Goal: Check status: Check status

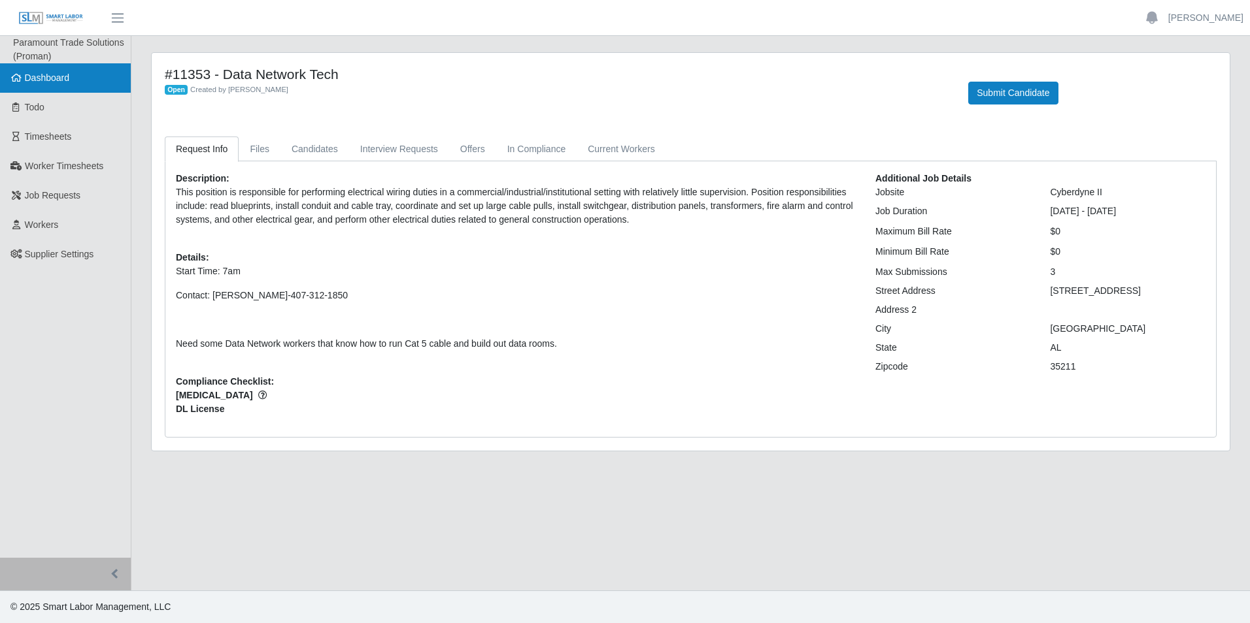
click at [48, 76] on span "Dashboard" at bounding box center [47, 78] width 45 height 10
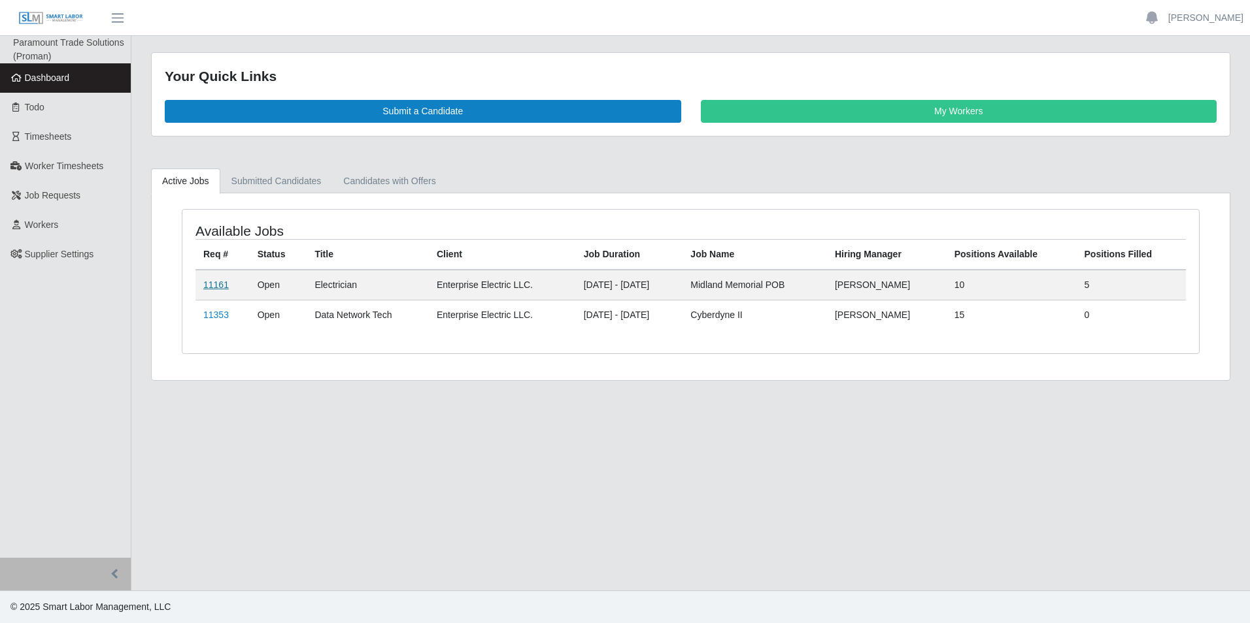
click at [210, 285] on link "11161" at bounding box center [215, 285] width 25 height 10
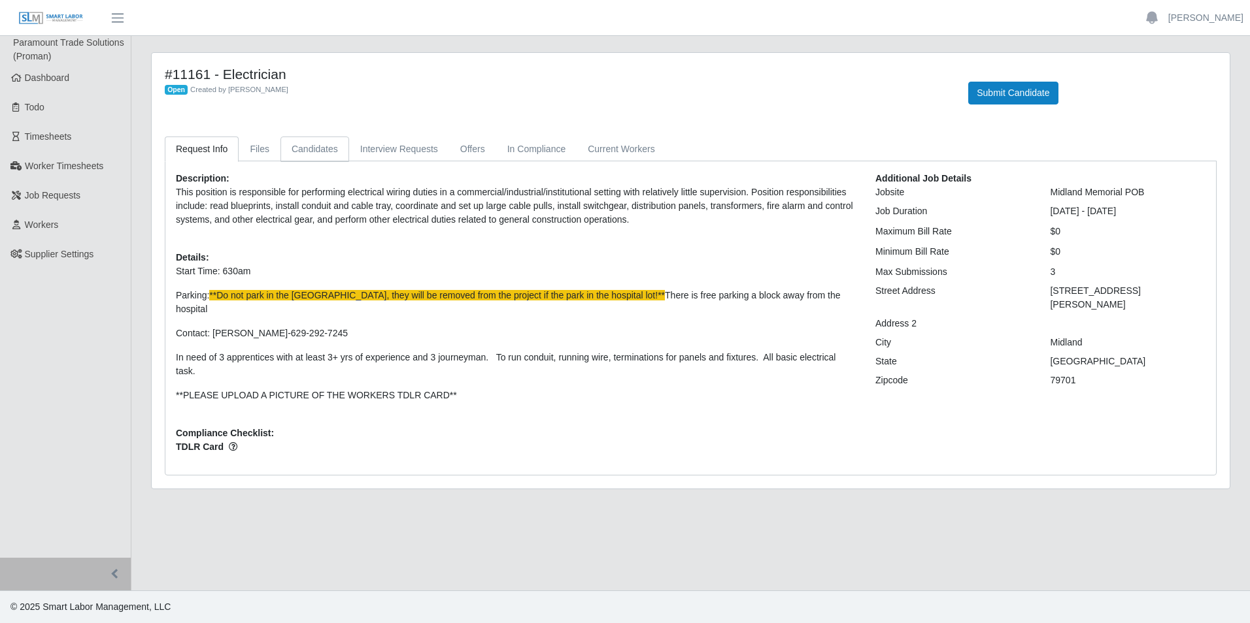
click at [310, 146] on link "Candidates" at bounding box center [314, 149] width 69 height 25
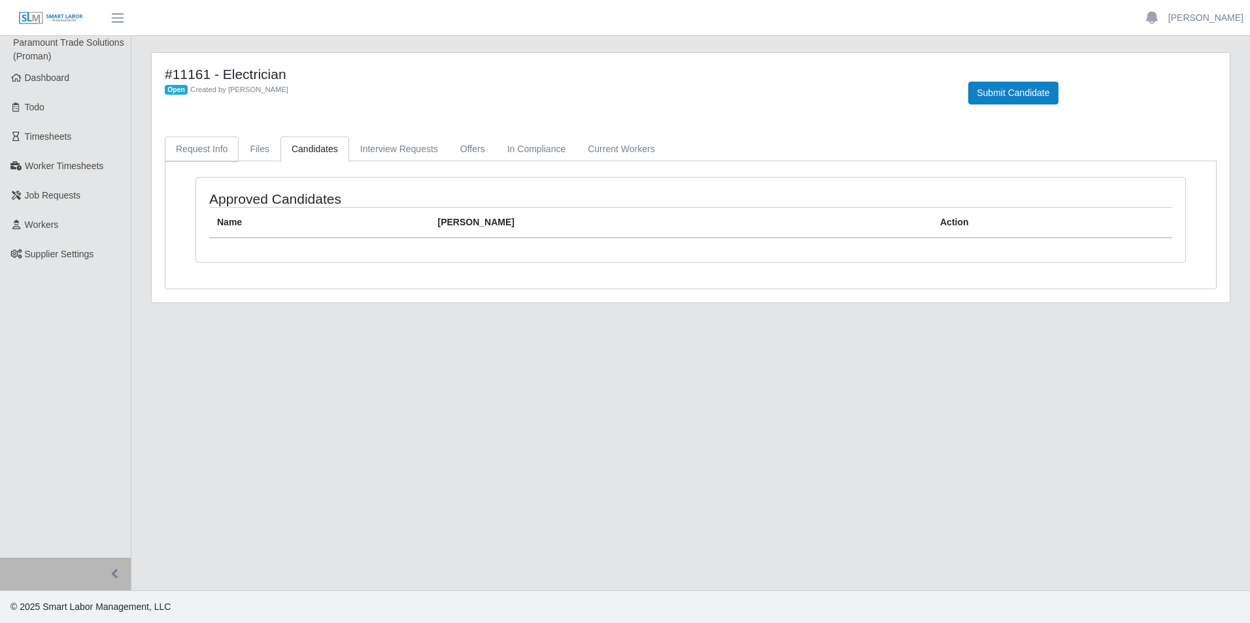
click at [191, 160] on link "Request Info" at bounding box center [202, 149] width 74 height 25
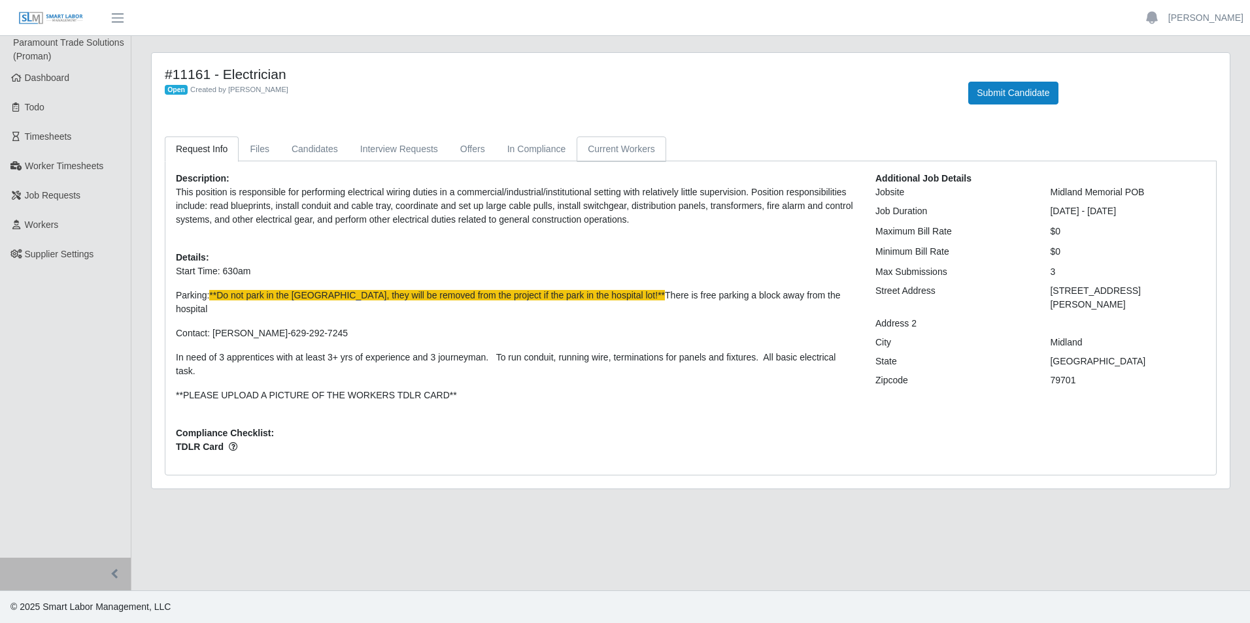
click at [621, 152] on link "Current Workers" at bounding box center [620, 149] width 89 height 25
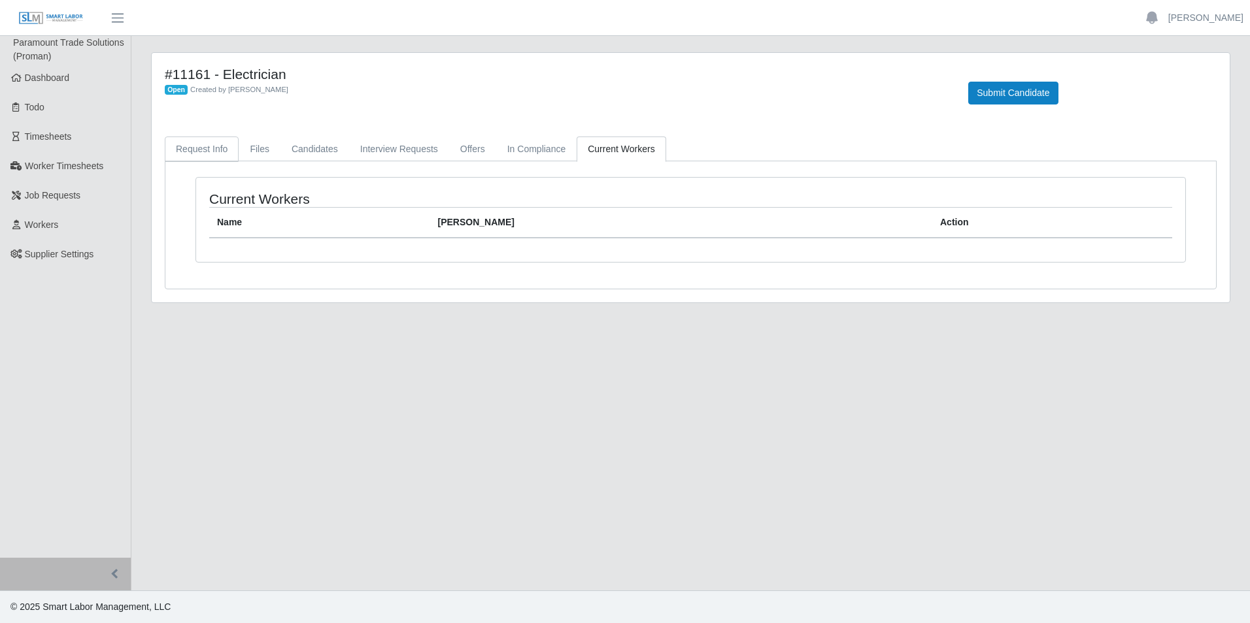
click at [218, 159] on link "Request Info" at bounding box center [202, 149] width 74 height 25
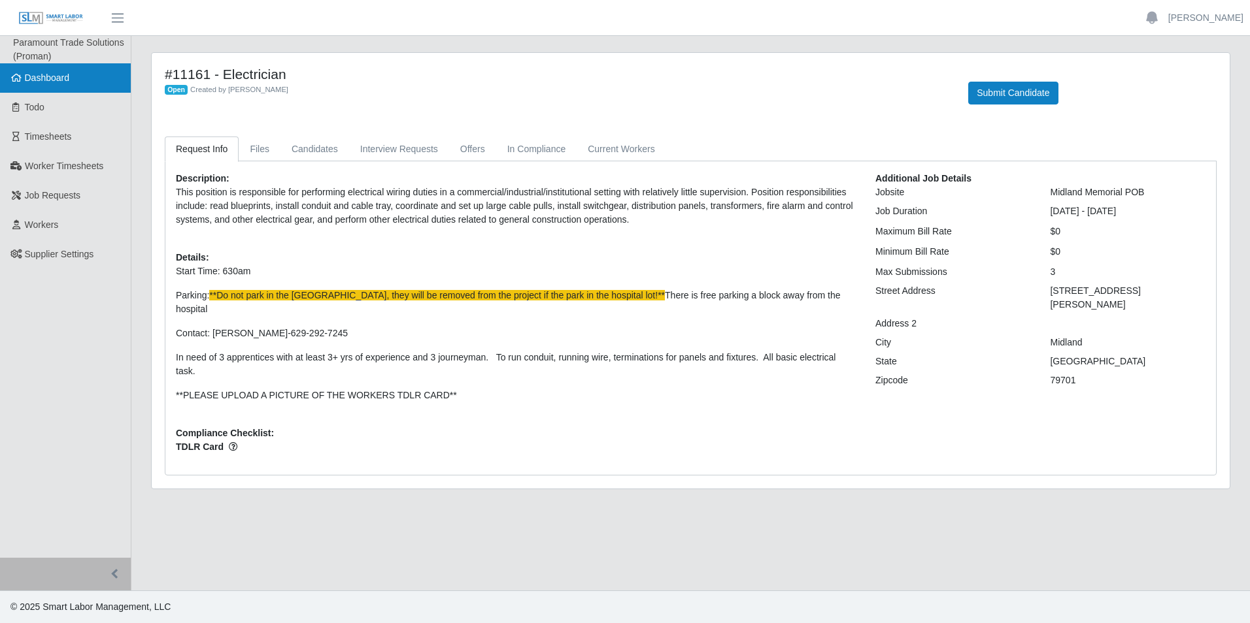
click at [92, 88] on link "Dashboard" at bounding box center [65, 77] width 131 height 29
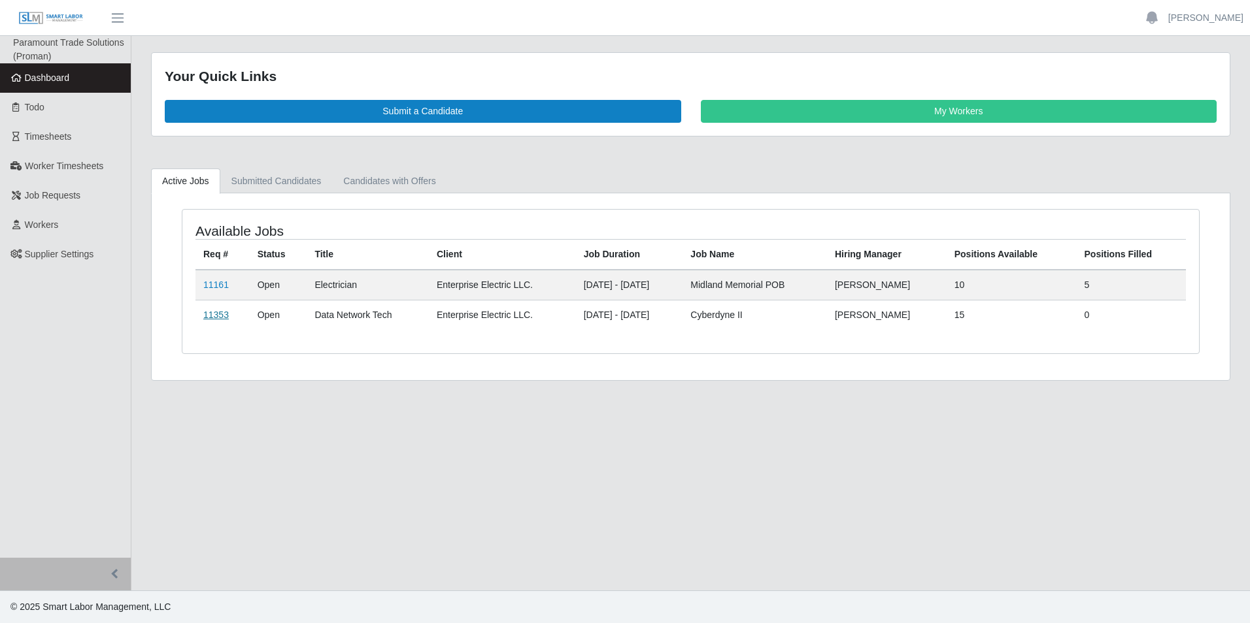
click at [210, 314] on link "11353" at bounding box center [215, 315] width 25 height 10
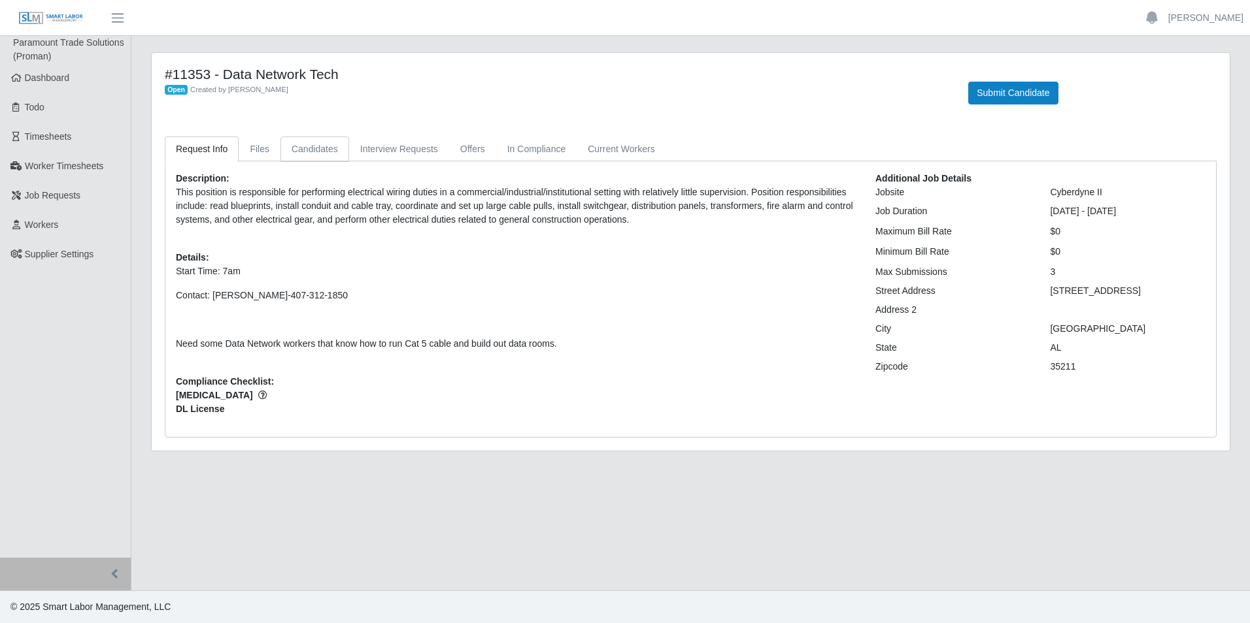
click at [312, 147] on link "Candidates" at bounding box center [314, 149] width 69 height 25
